Goal: Task Accomplishment & Management: Use online tool/utility

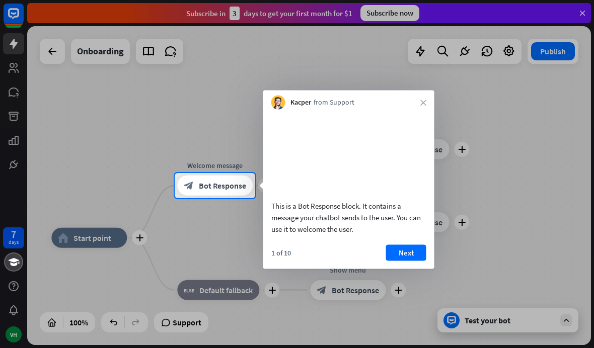
click at [425, 240] on div "This is a Bot Response block. It contains a message your chatbot sends to the u…" at bounding box center [348, 175] width 171 height 130
click at [408, 261] on button "Next" at bounding box center [406, 253] width 40 height 16
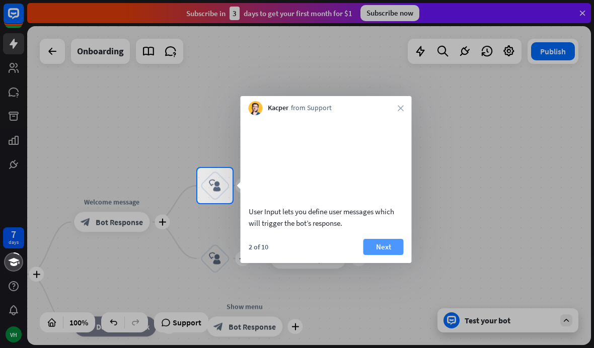
click at [383, 255] on button "Next" at bounding box center [383, 247] width 40 height 16
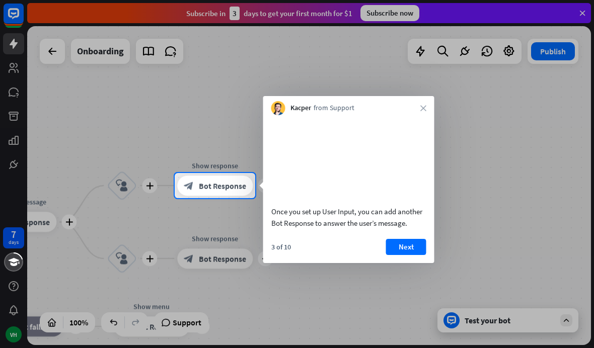
click at [409, 255] on button "Next" at bounding box center [406, 247] width 40 height 16
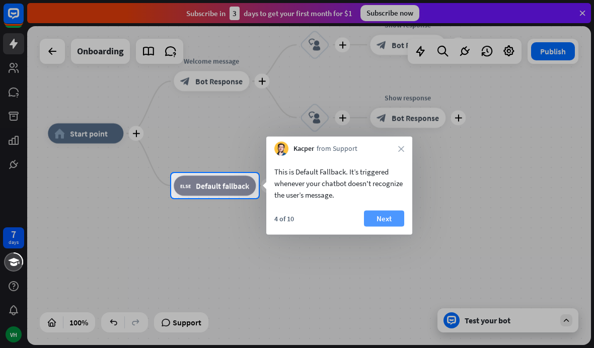
click at [382, 221] on button "Next" at bounding box center [384, 219] width 40 height 16
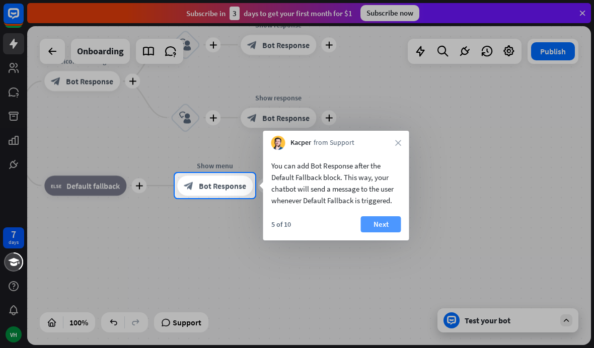
click at [380, 225] on button "Next" at bounding box center [381, 224] width 40 height 16
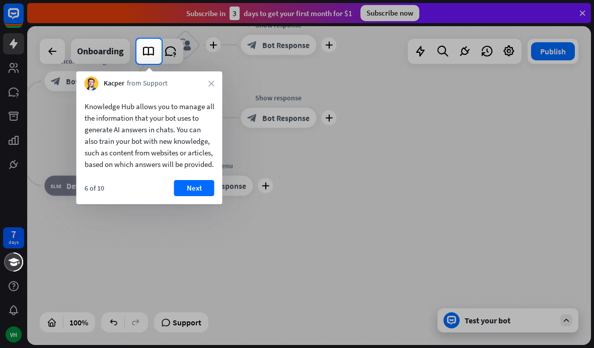
click at [195, 196] on button "Next" at bounding box center [194, 188] width 40 height 16
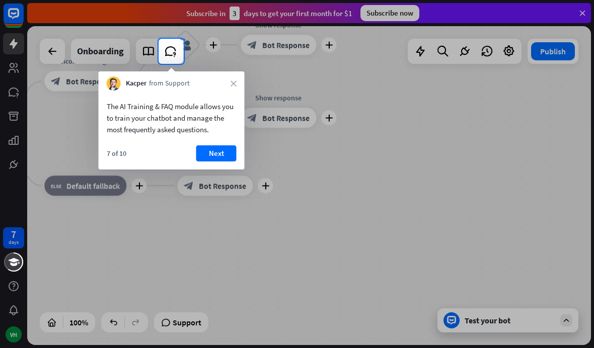
click at [214, 152] on button "Next" at bounding box center [216, 153] width 40 height 16
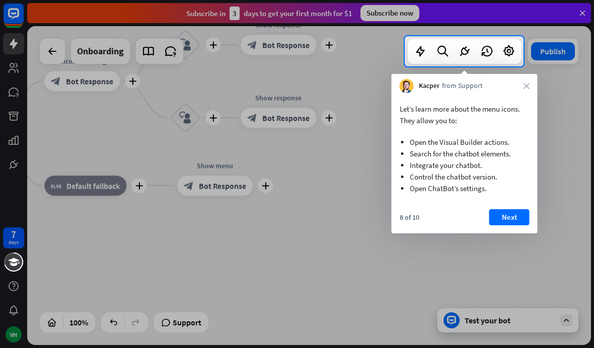
click at [505, 216] on button "Next" at bounding box center [509, 217] width 40 height 16
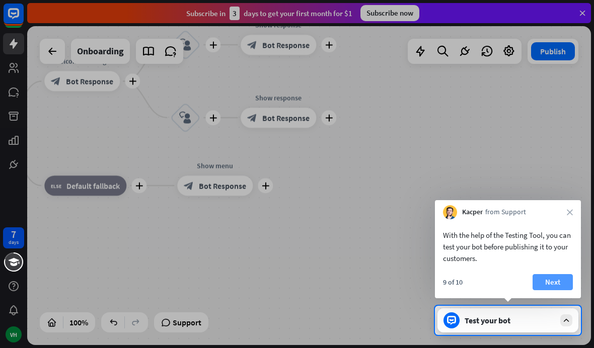
click at [558, 285] on button "Next" at bounding box center [552, 282] width 40 height 16
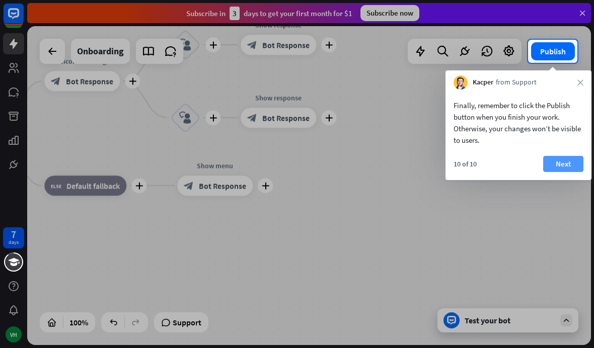
click at [559, 157] on button "Next" at bounding box center [563, 164] width 40 height 16
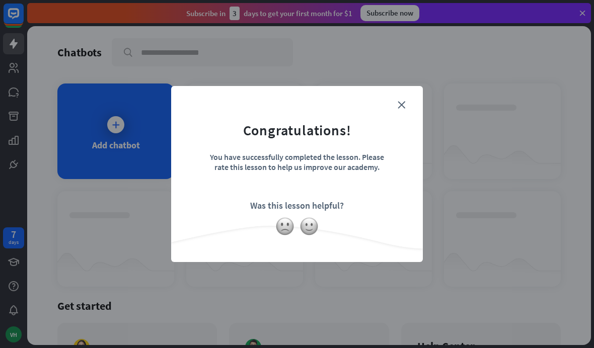
click at [404, 92] on div "close Congratulations! You have successfully completed the lesson. Please rate …" at bounding box center [297, 174] width 252 height 176
click at [391, 104] on form "Congratulations! You have successfully completed the lesson. Please rate this l…" at bounding box center [297, 159] width 226 height 120
click at [402, 101] on icon "close" at bounding box center [402, 105] width 8 height 8
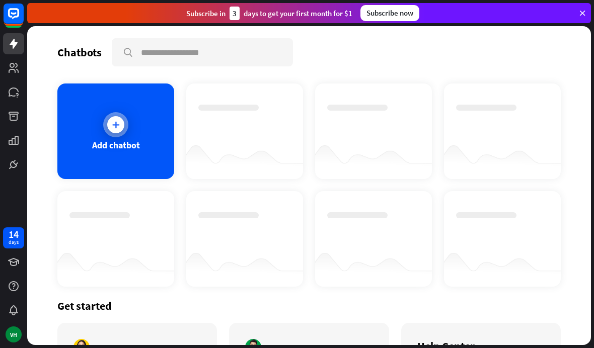
click at [113, 139] on div "Add chatbot" at bounding box center [116, 145] width 48 height 12
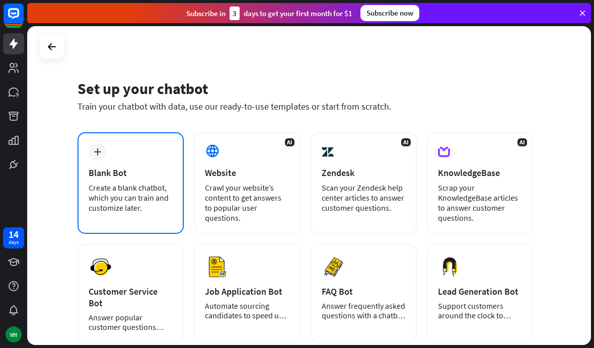
click at [119, 194] on div "Create a blank chatbot, which you can train and customize later." at bounding box center [131, 198] width 84 height 30
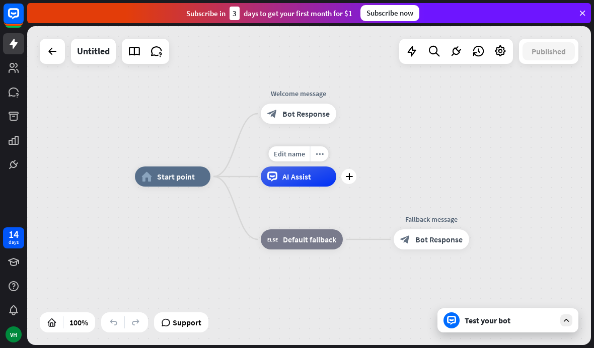
click at [297, 174] on span "AI Assist" at bounding box center [296, 177] width 29 height 10
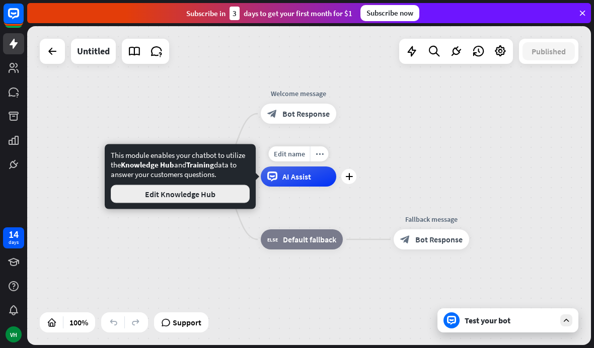
click at [213, 193] on button "Edit Knowledge Hub" at bounding box center [180, 194] width 139 height 18
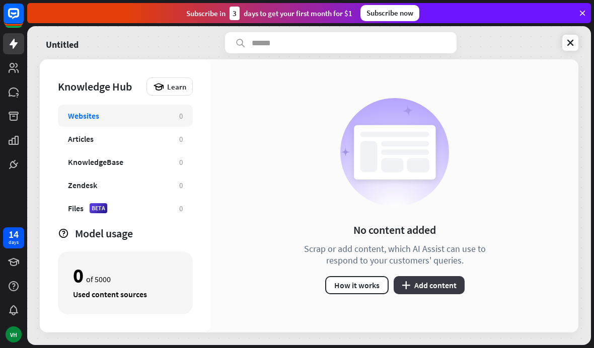
click at [426, 289] on button "plus Add content" at bounding box center [429, 285] width 71 height 18
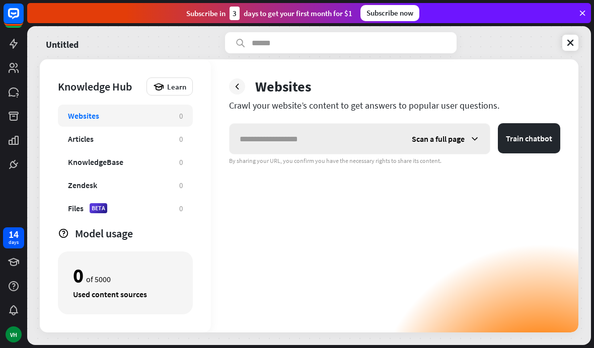
click at [310, 141] on input "text" at bounding box center [315, 139] width 172 height 30
click at [344, 149] on input "text" at bounding box center [315, 139] width 172 height 30
click at [285, 146] on input "text" at bounding box center [315, 139] width 172 height 30
click at [290, 131] on input "text" at bounding box center [315, 139] width 172 height 30
type input "**********"
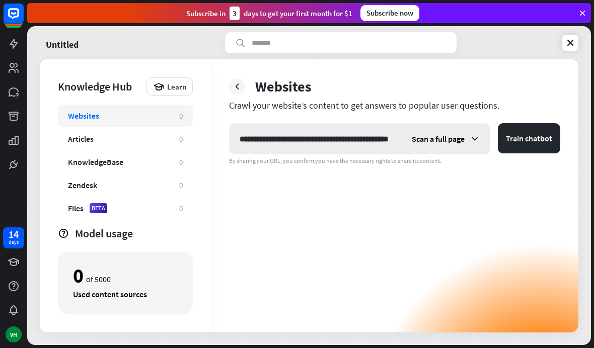
click at [415, 130] on div "Scan a full page" at bounding box center [446, 139] width 88 height 30
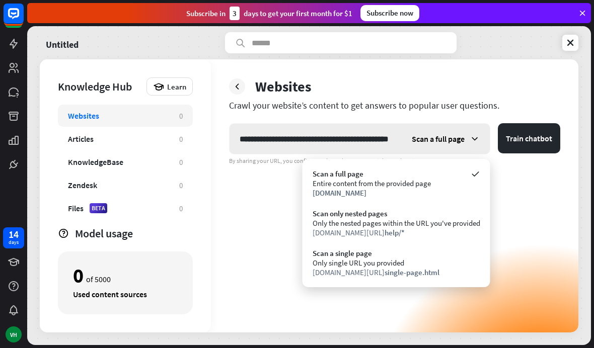
click at [439, 132] on div "Scan a full page" at bounding box center [446, 139] width 88 height 30
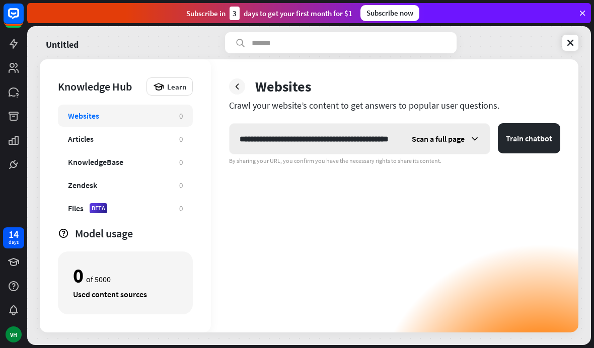
click at [541, 141] on button "Train chatbot" at bounding box center [529, 138] width 62 height 30
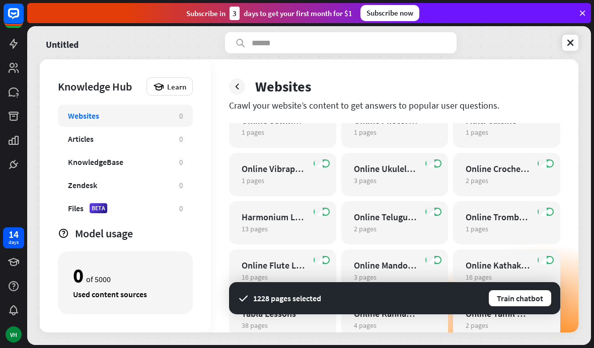
scroll to position [1179, 0]
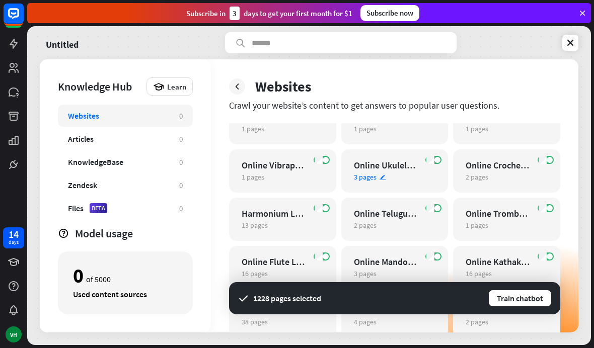
click at [357, 178] on span "3 pages" at bounding box center [365, 177] width 23 height 9
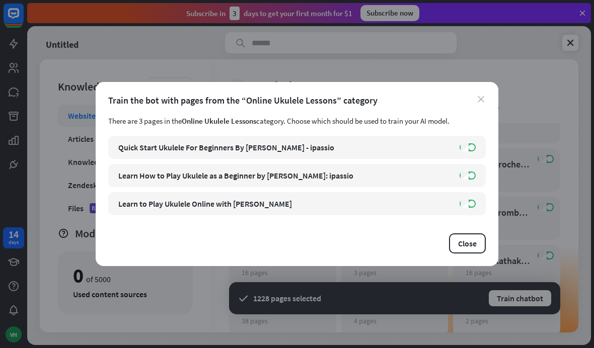
click at [483, 96] on icon "close" at bounding box center [481, 99] width 7 height 7
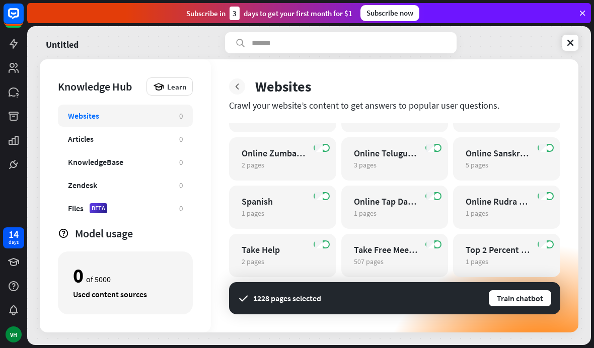
scroll to position [1880, 0]
click at [233, 85] on icon at bounding box center [237, 87] width 10 height 10
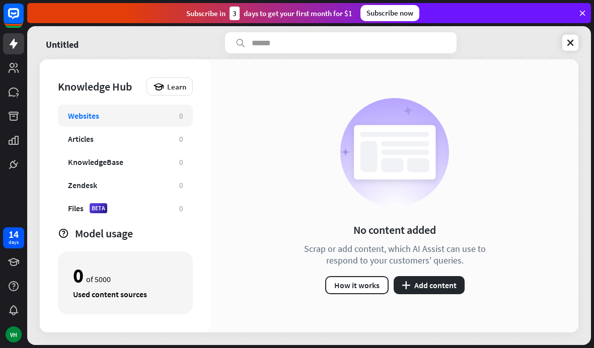
click at [559, 38] on div "Untitled" at bounding box center [309, 42] width 538 height 21
click at [563, 45] on link at bounding box center [570, 43] width 16 height 16
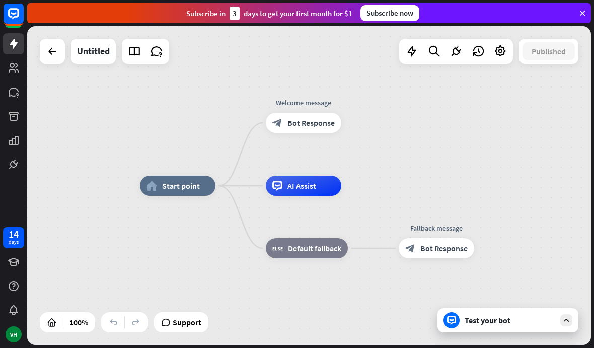
click at [518, 316] on div "Test your bot" at bounding box center [509, 321] width 91 height 10
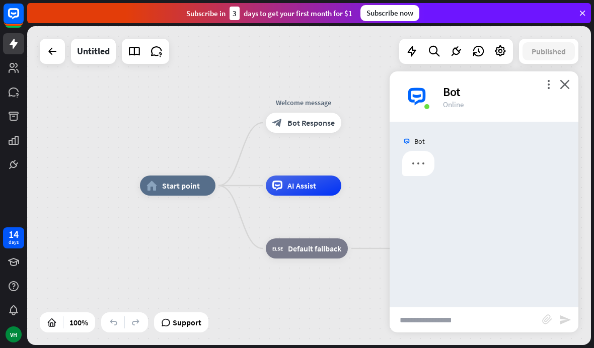
click at [502, 318] on input "text" at bounding box center [466, 319] width 152 height 25
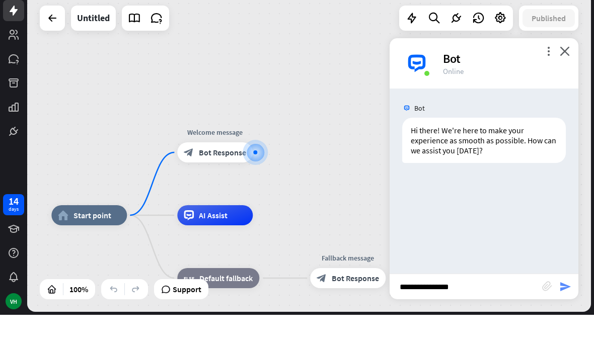
type input "**********"
click at [568, 314] on icon "send" at bounding box center [565, 320] width 12 height 12
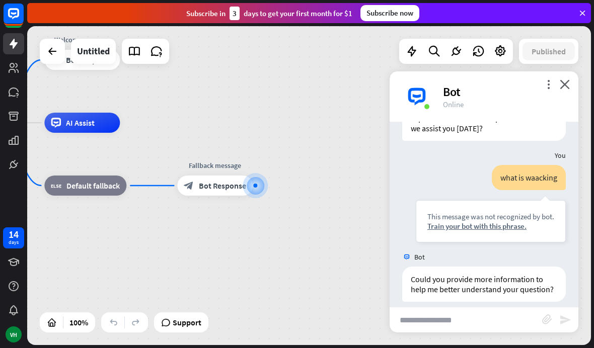
scroll to position [65, 0]
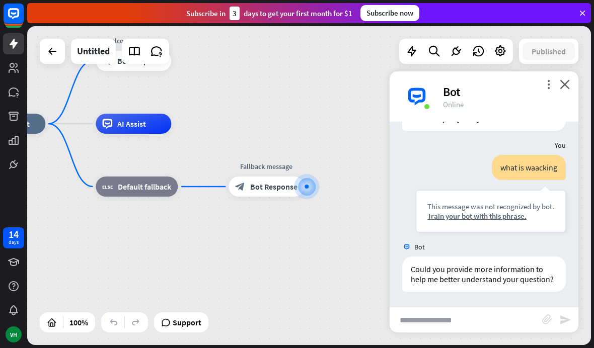
click at [481, 313] on input "text" at bounding box center [466, 319] width 152 height 25
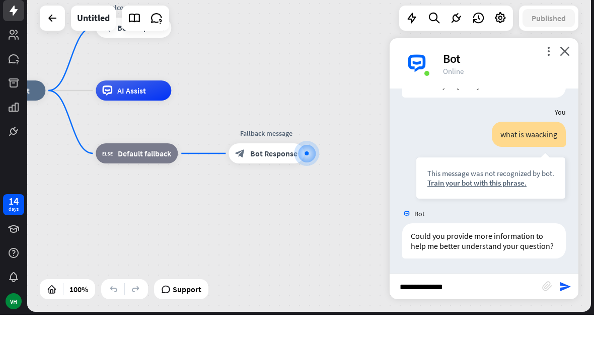
type input "**********"
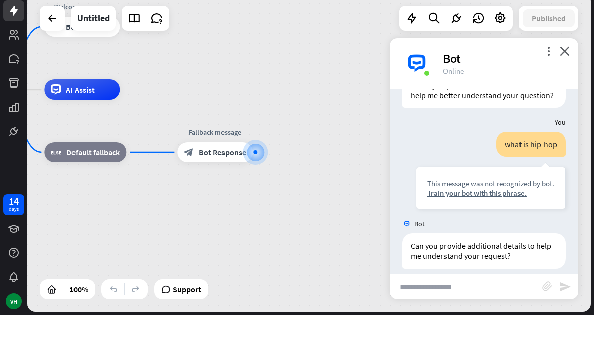
scroll to position [226, 0]
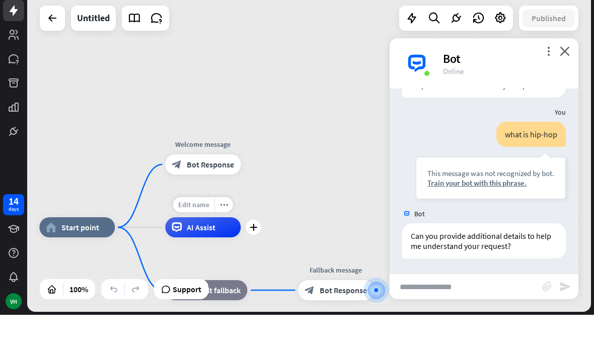
click at [199, 234] on span "Edit name" at bounding box center [193, 238] width 31 height 9
click at [204, 251] on div "AI Assist" at bounding box center [202, 261] width 75 height 20
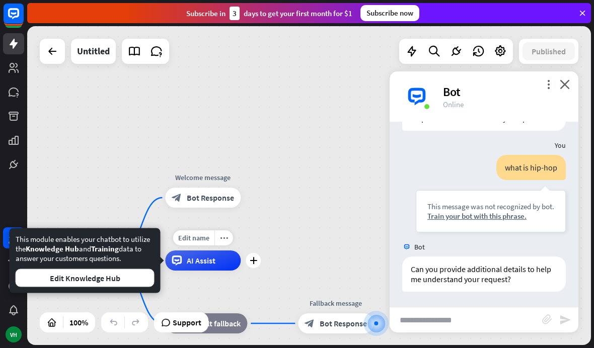
click at [200, 255] on div "AI Assist" at bounding box center [202, 261] width 75 height 20
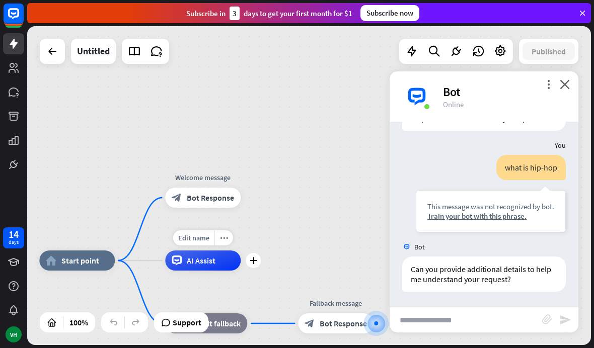
click at [206, 262] on span "AI Assist" at bounding box center [201, 261] width 29 height 10
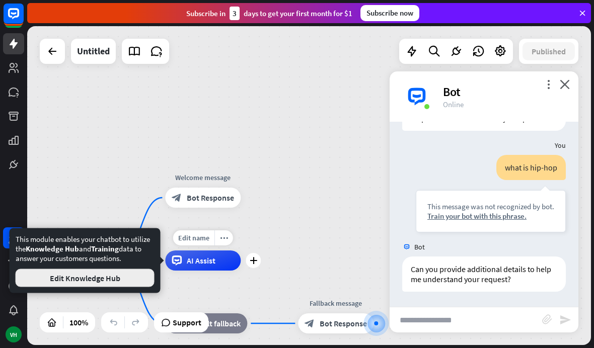
click at [110, 278] on button "Edit Knowledge Hub" at bounding box center [85, 278] width 139 height 18
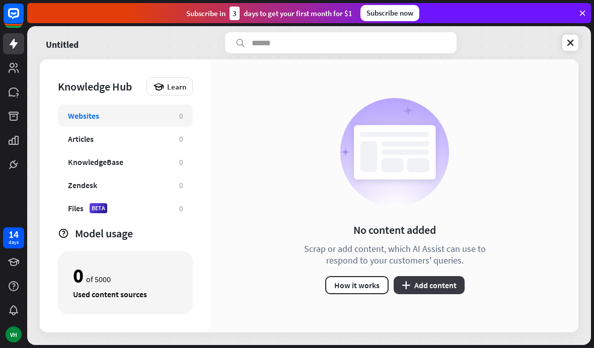
click at [446, 286] on button "plus Add content" at bounding box center [429, 285] width 71 height 18
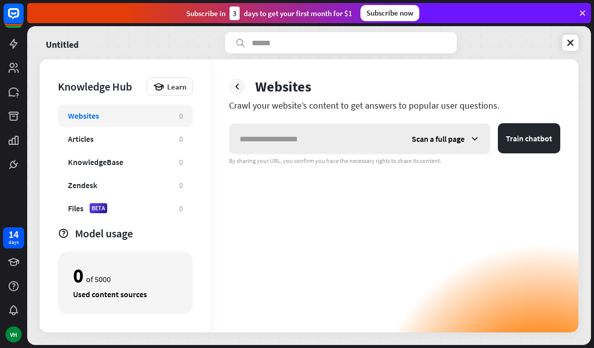
click at [364, 144] on input "text" at bounding box center [315, 139] width 172 height 30
click at [372, 142] on input "text" at bounding box center [315, 139] width 172 height 30
click at [258, 133] on input "text" at bounding box center [315, 139] width 172 height 30
click at [271, 132] on input "text" at bounding box center [315, 139] width 172 height 30
click at [270, 130] on input "text" at bounding box center [315, 139] width 172 height 30
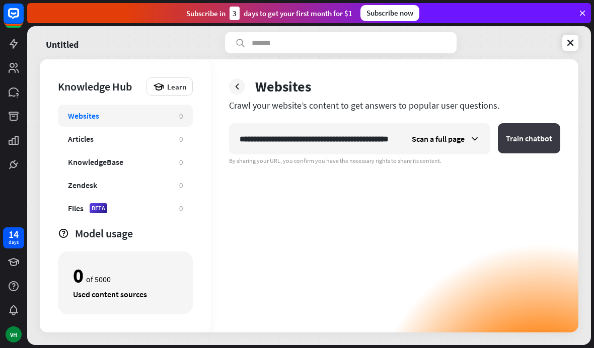
type input "**********"
click at [524, 138] on button "Train chatbot" at bounding box center [529, 138] width 62 height 30
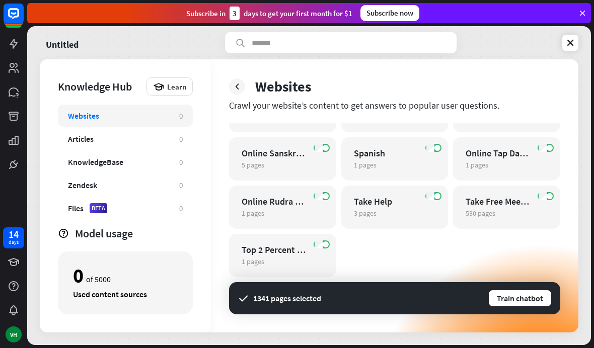
click at [385, 262] on div "Knowledge Hub Learn Websites 0 Articles 0 KnowledgeBase 0 Zendesk 0 Files BETA …" at bounding box center [309, 195] width 538 height 273
click at [406, 267] on div "Knowledge Hub Learn Websites 0 Articles 0 KnowledgeBase 0 Zendesk 0 Files BETA …" at bounding box center [309, 195] width 538 height 273
click at [408, 271] on div "Knowledge Hub Learn Websites 0 Articles 0 KnowledgeBase 0 Zendesk 0 Files BETA …" at bounding box center [309, 195] width 538 height 273
